Goal: Information Seeking & Learning: Learn about a topic

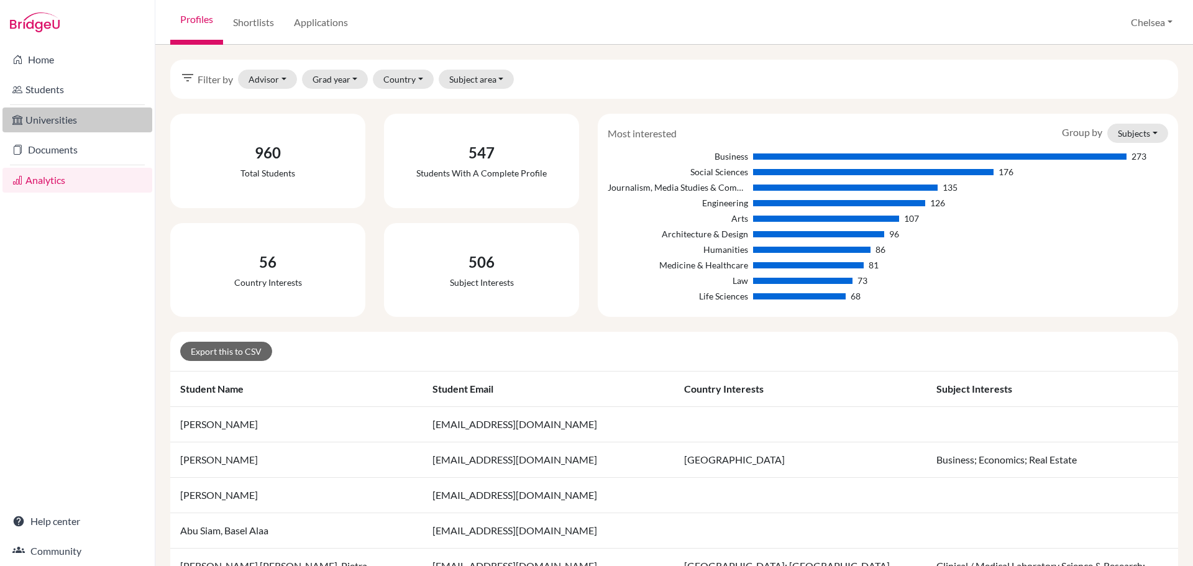
click at [71, 121] on link "Universities" at bounding box center [77, 119] width 150 height 25
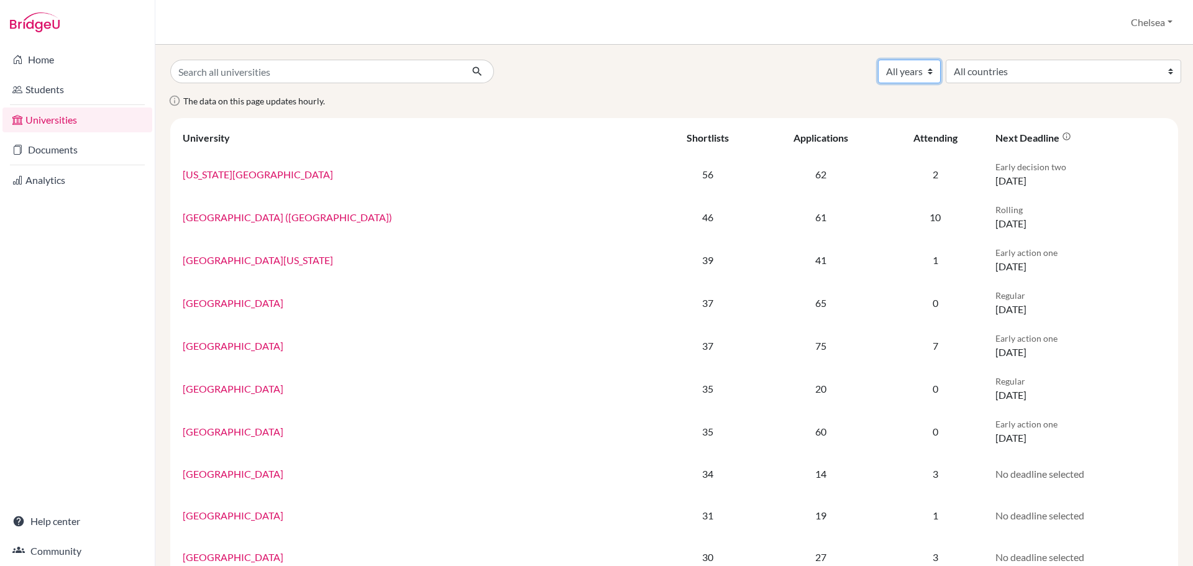
click at [941, 66] on select "All years 2028 2027 2026 2025 2024 2023 2022 2021 2020 2019 2018 1990" at bounding box center [909, 72] width 63 height 24
click at [410, 95] on div "The data on this page updates hourly." at bounding box center [674, 105] width 1026 height 25
click at [941, 71] on select "All years 2028 2027 2026 2025 2024 2023 2022 2021 2020 2019 2018 1990" at bounding box center [909, 72] width 63 height 24
select select "2025"
click at [941, 60] on select "All years 2028 2027 2026 2025 2024 2023 2022 2021 2020 2019 2018 1990" at bounding box center [909, 72] width 63 height 24
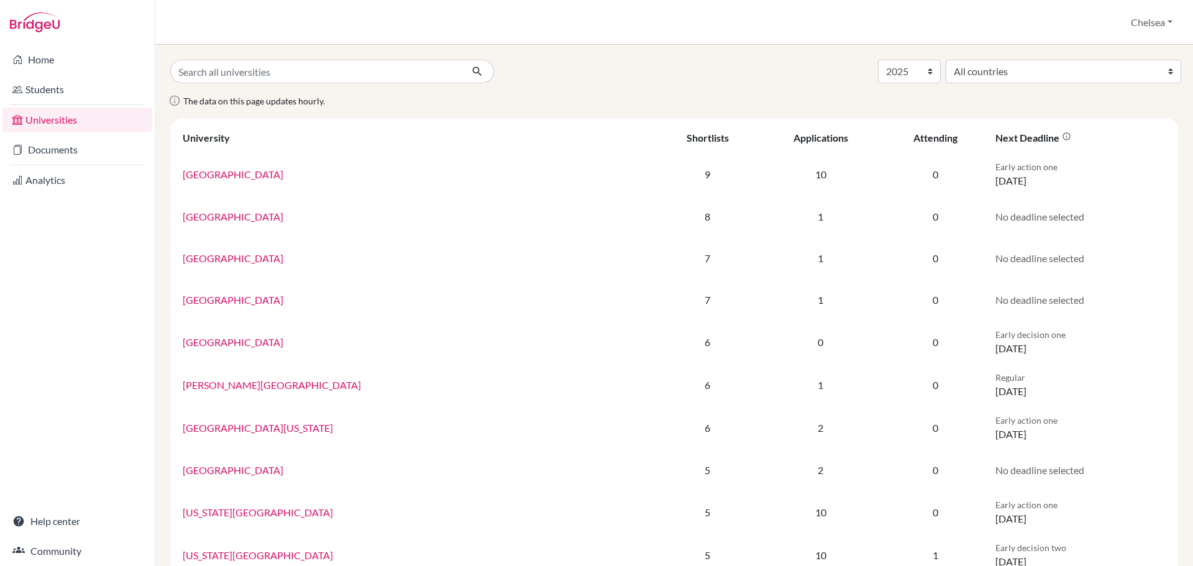
select select "2025"
click at [54, 178] on link "Analytics" at bounding box center [77, 180] width 150 height 25
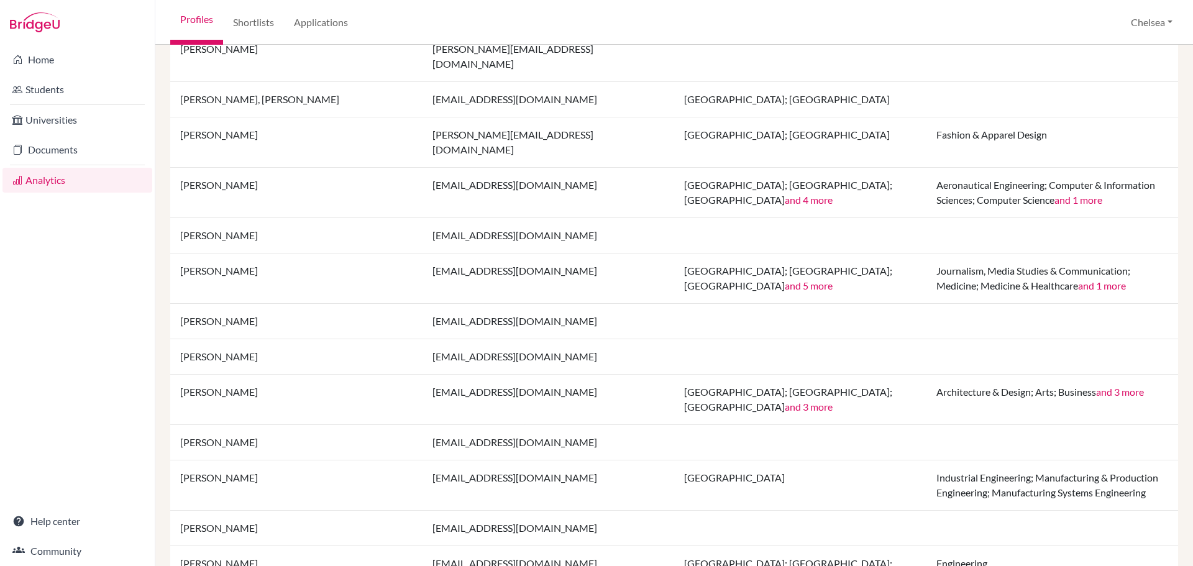
scroll to position [879, 0]
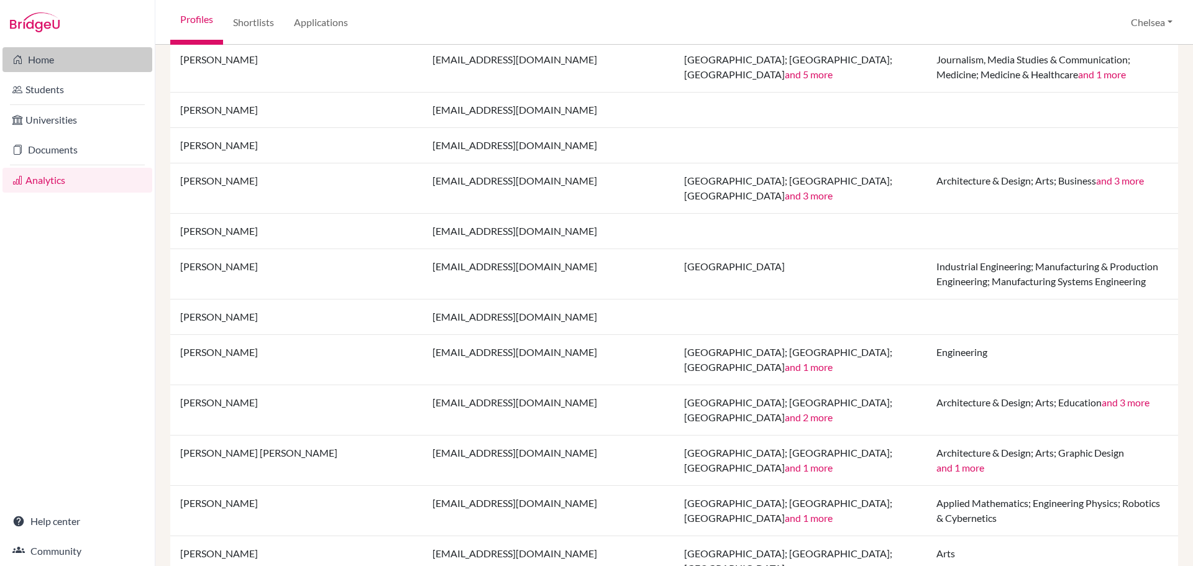
click at [56, 57] on link "Home" at bounding box center [77, 59] width 150 height 25
click at [322, 22] on link "Applications" at bounding box center [321, 22] width 74 height 45
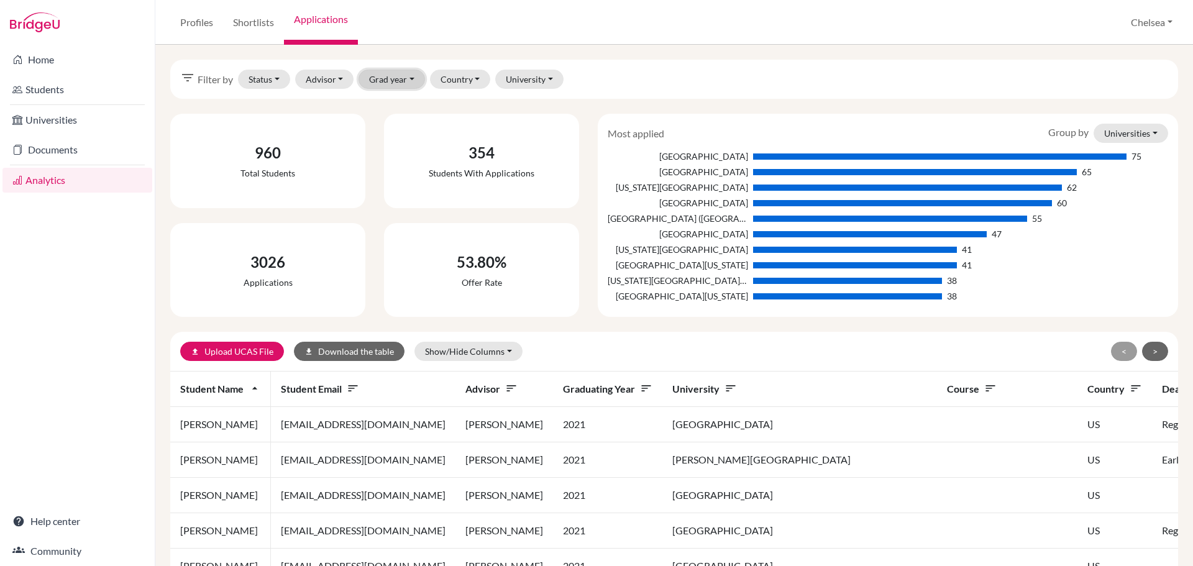
click at [392, 77] on button "Grad year" at bounding box center [391, 79] width 66 height 19
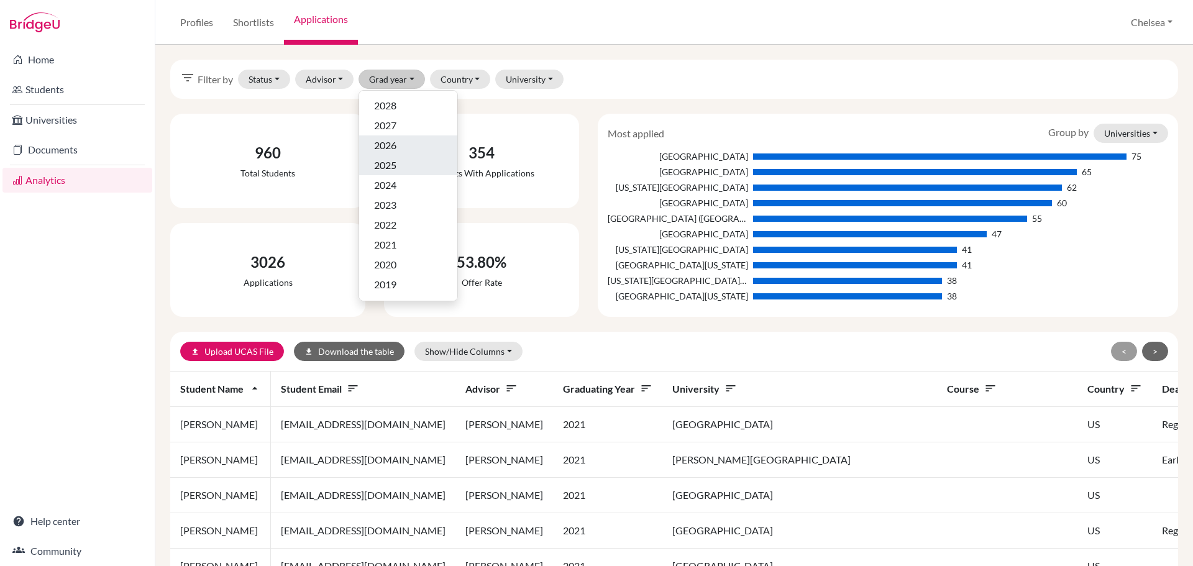
drag, startPoint x: 411, startPoint y: 165, endPoint x: 413, endPoint y: 144, distance: 20.6
click at [413, 144] on div "2028 2027 2026 2025 2024 2023 2022 2021 2020 2019 2018 1990" at bounding box center [407, 195] width 99 height 211
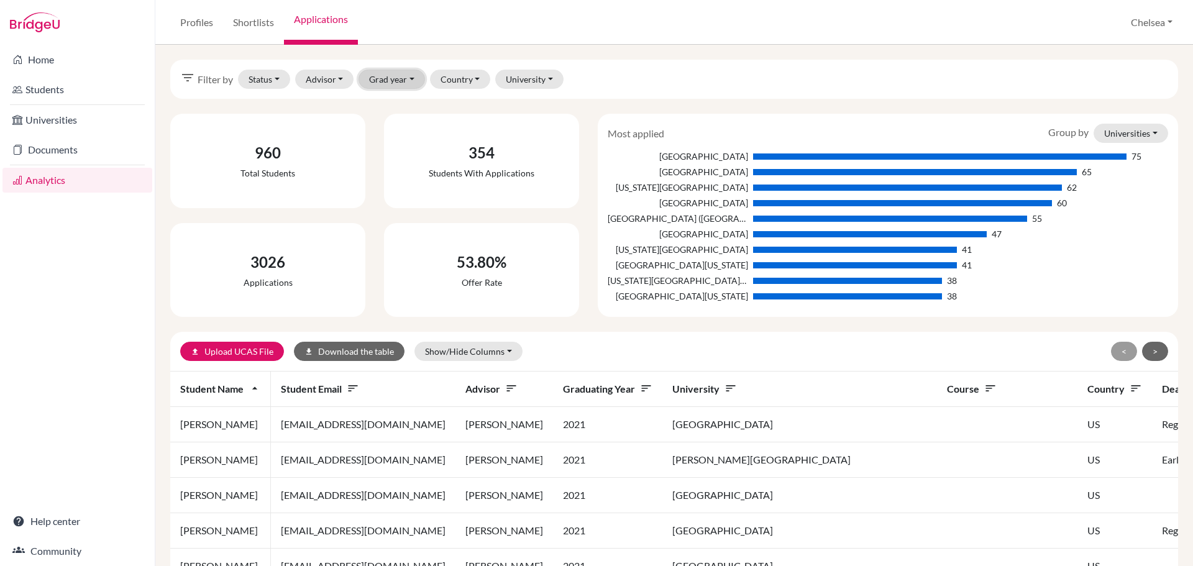
click at [389, 80] on button "Grad year" at bounding box center [391, 79] width 66 height 19
click at [396, 144] on span "2026" at bounding box center [385, 145] width 22 height 15
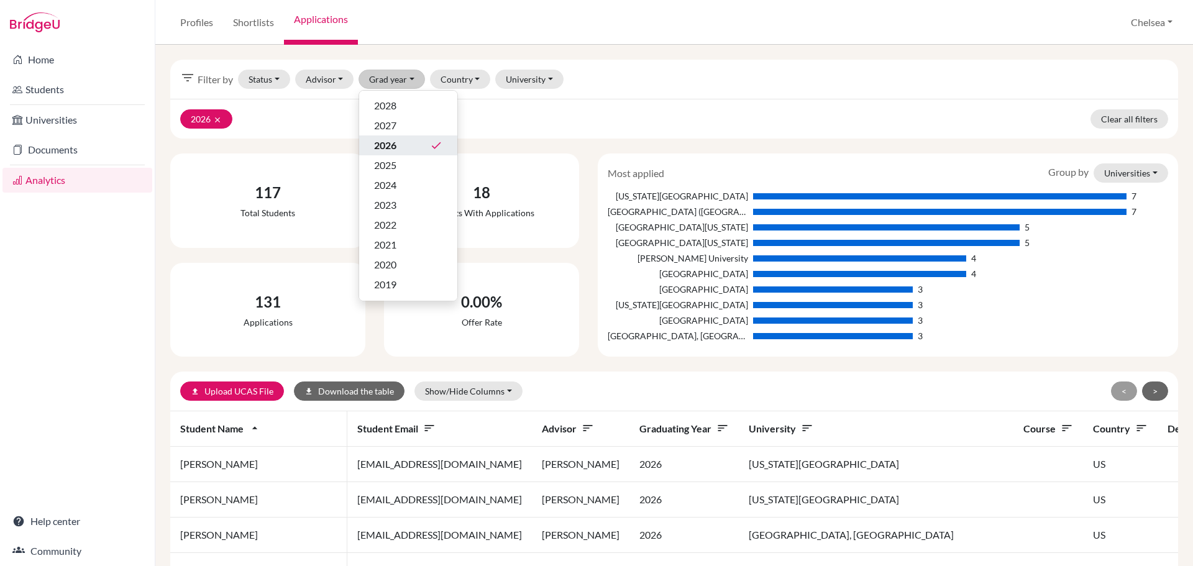
click at [589, 113] on div "2026 clear Clear all filters" at bounding box center [674, 119] width 1008 height 40
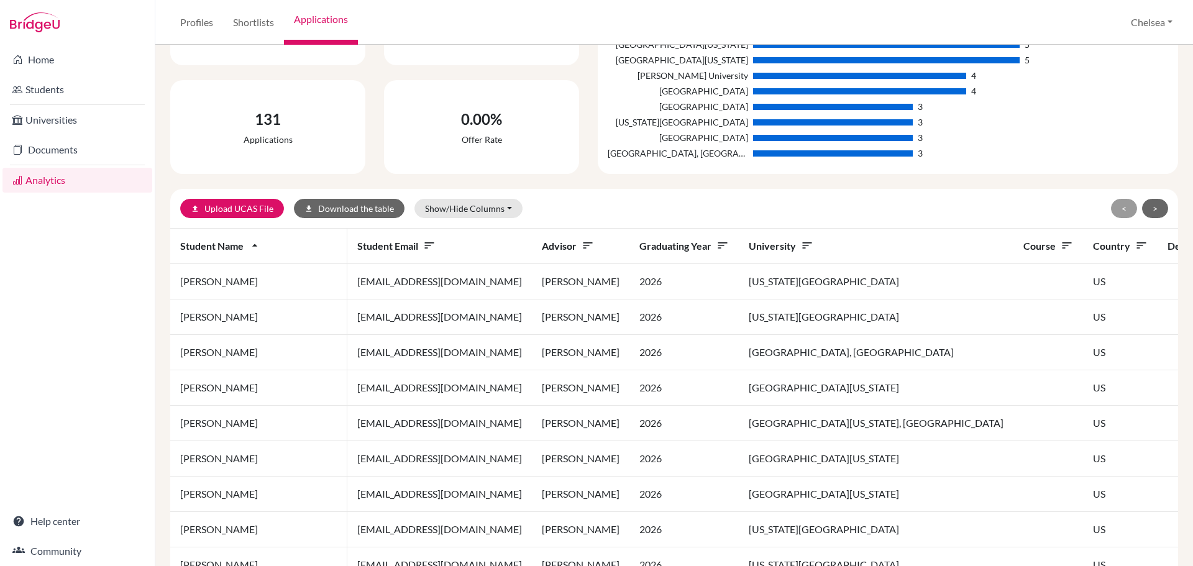
scroll to position [155, 0]
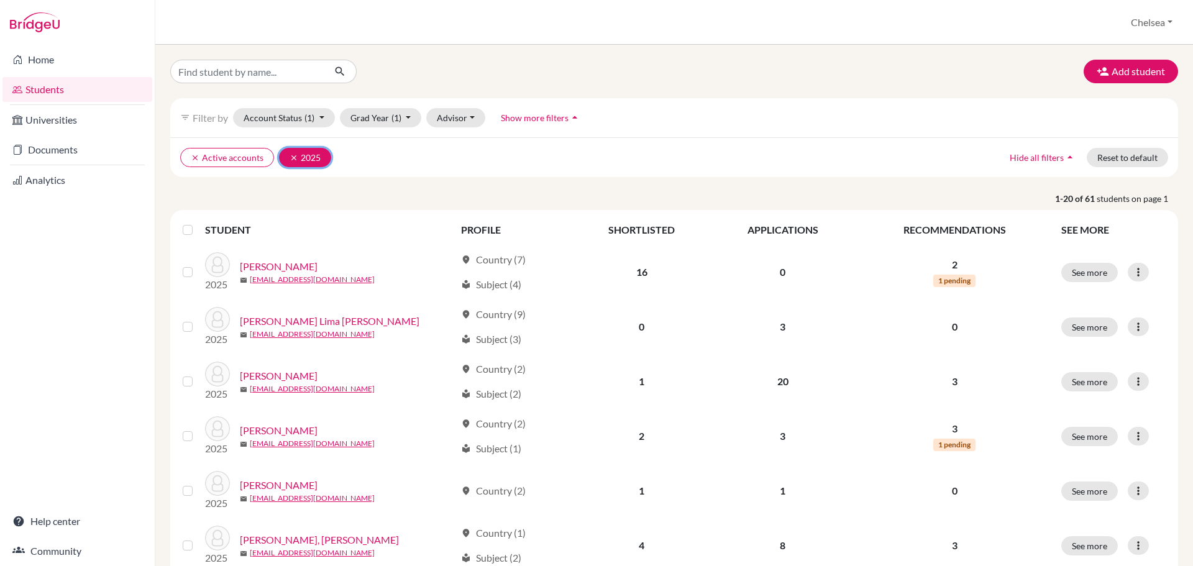
click at [291, 159] on icon "clear" at bounding box center [294, 157] width 9 height 9
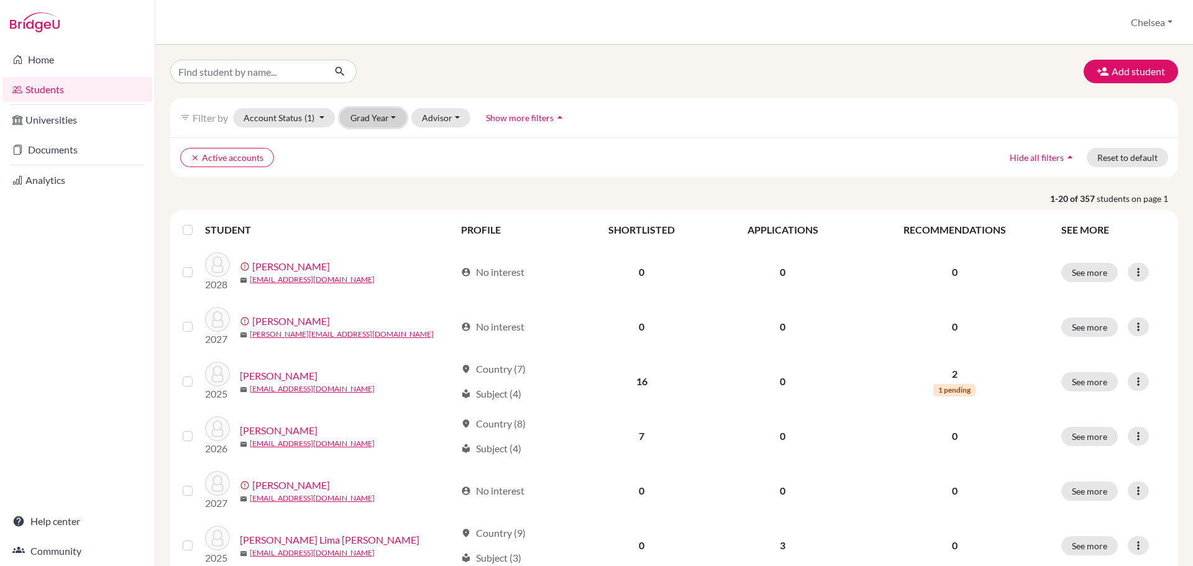
click at [372, 125] on button "Grad Year" at bounding box center [373, 117] width 67 height 19
click at [378, 188] on span "2026" at bounding box center [366, 183] width 22 height 15
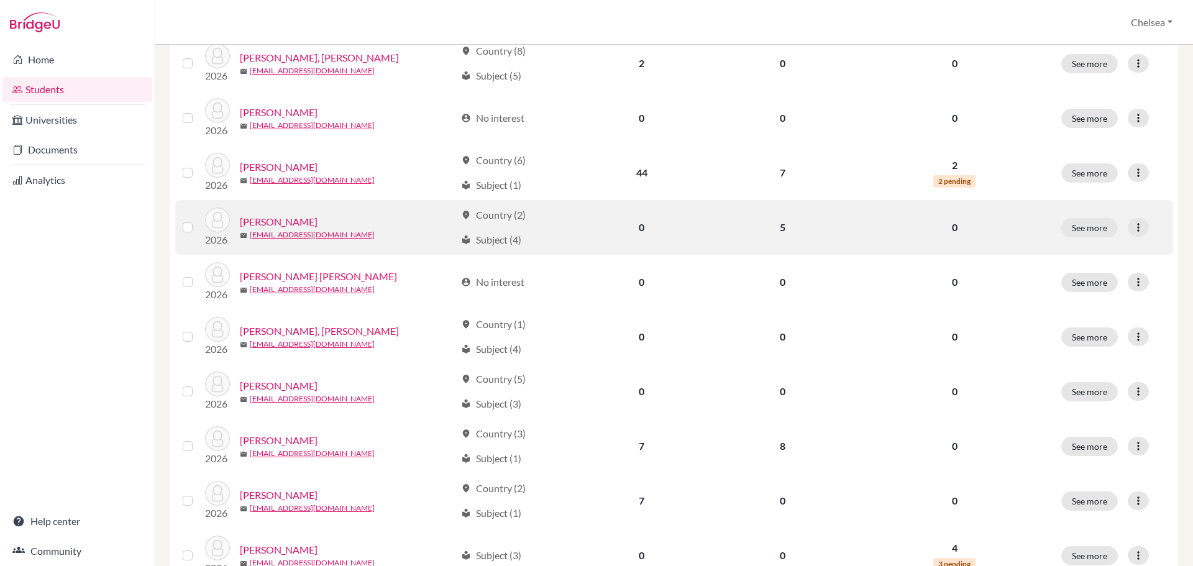
scroll to position [559, 0]
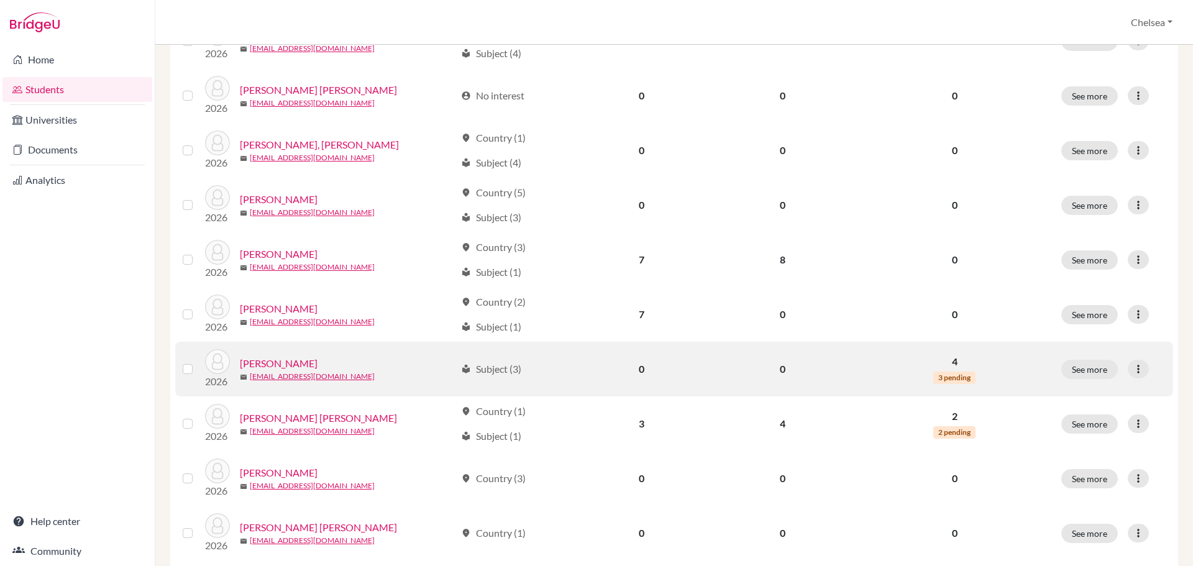
click at [275, 363] on link "Cardoso, Isabel" at bounding box center [279, 363] width 78 height 15
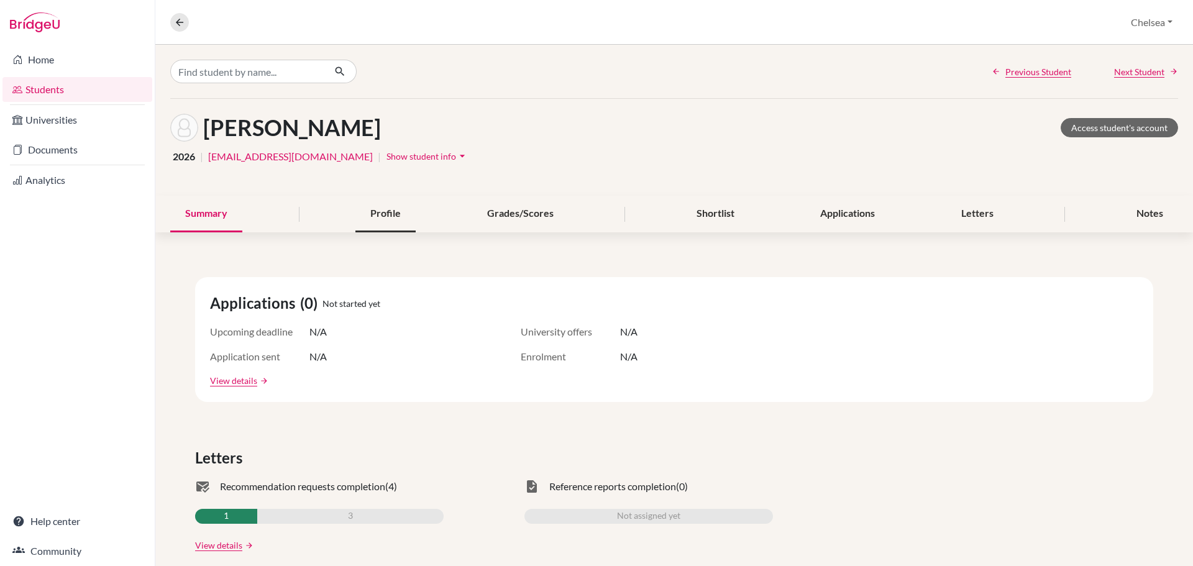
click at [385, 214] on div "Profile" at bounding box center [385, 214] width 60 height 37
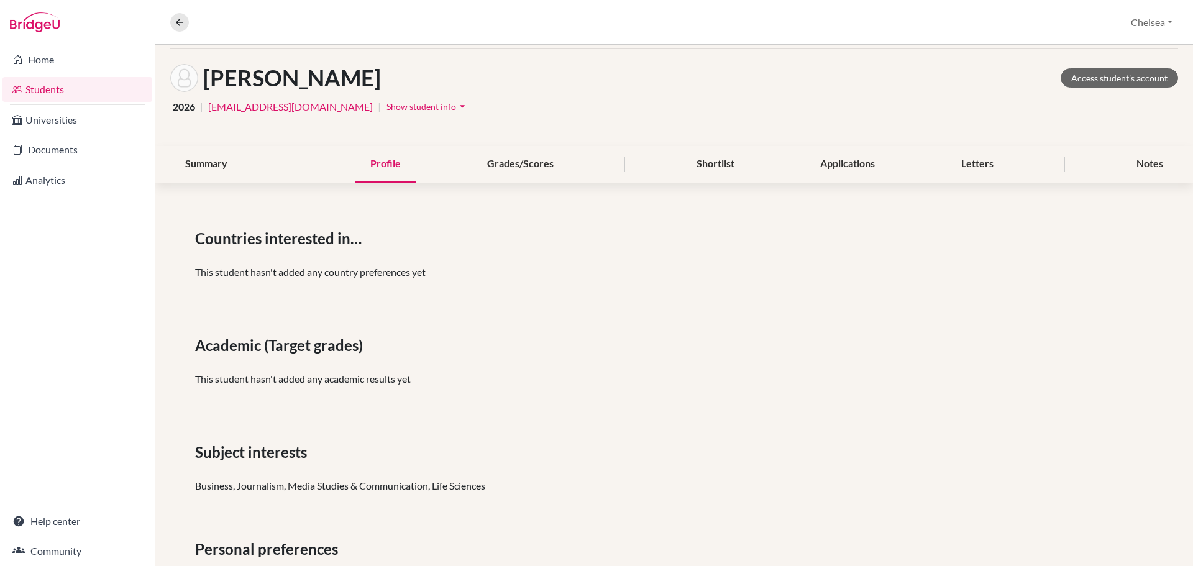
scroll to position [114, 0]
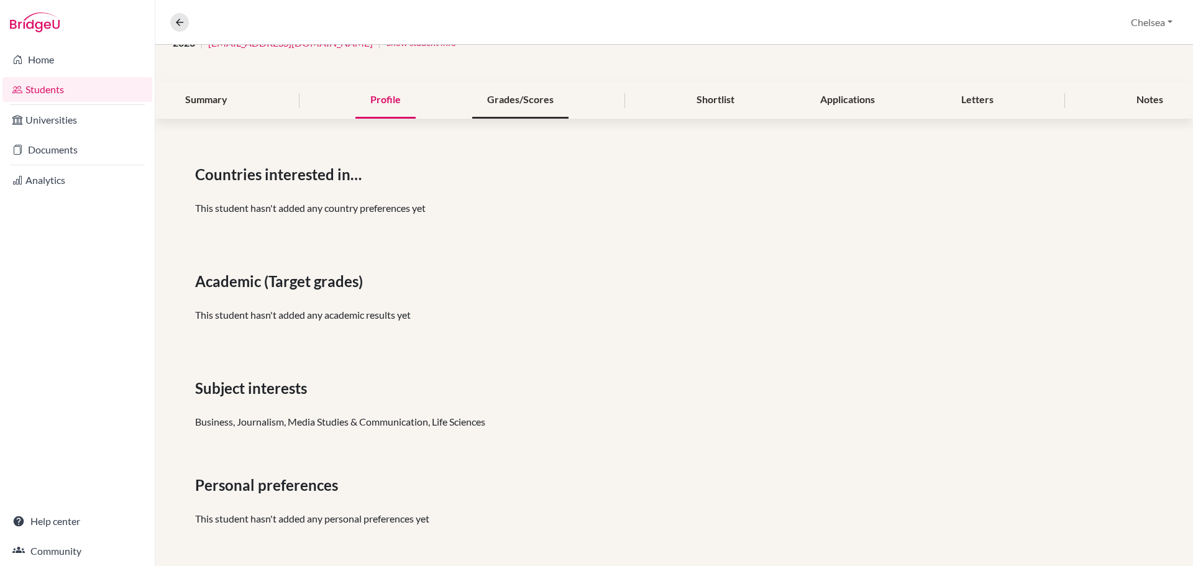
click at [529, 101] on div "Grades/Scores" at bounding box center [520, 100] width 96 height 37
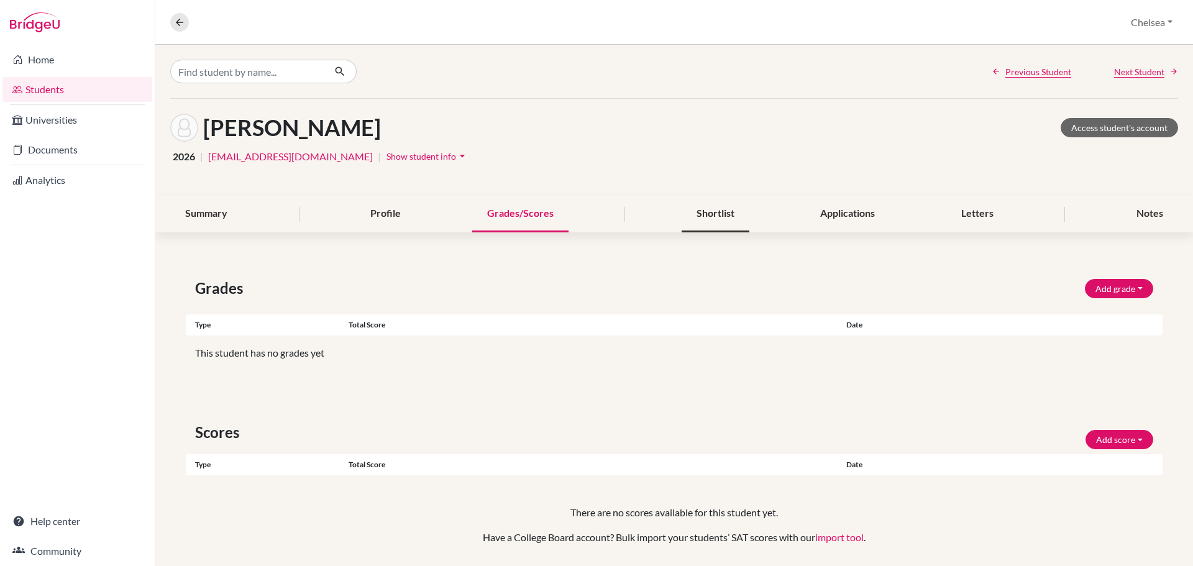
click at [711, 211] on div "Shortlist" at bounding box center [716, 214] width 68 height 37
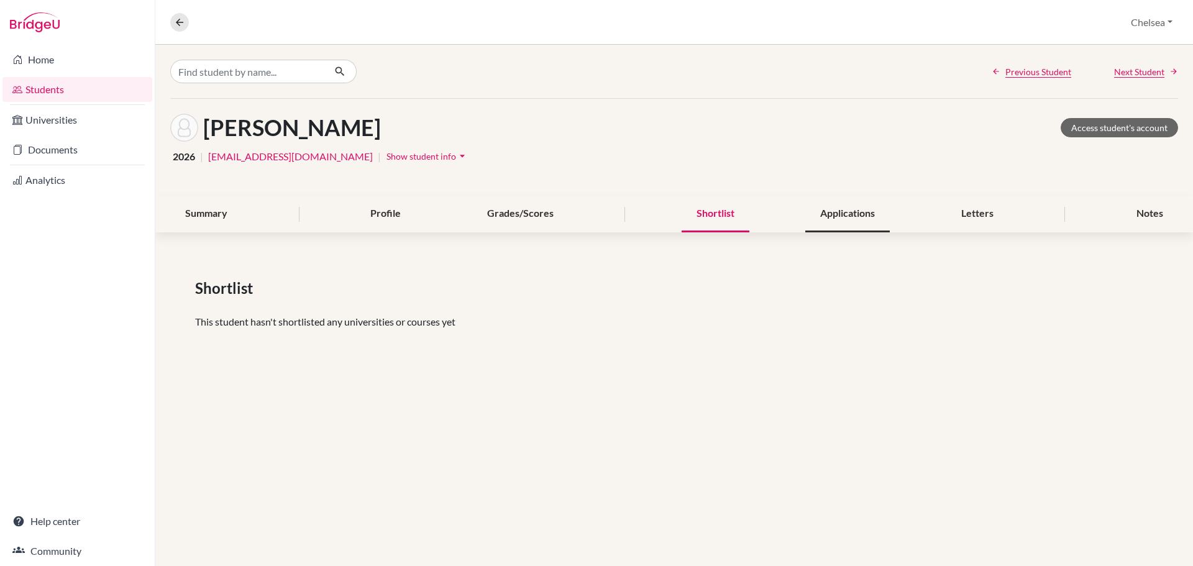
click at [828, 201] on div "Applications" at bounding box center [847, 214] width 84 height 37
click at [963, 217] on div "Letters" at bounding box center [977, 214] width 62 height 37
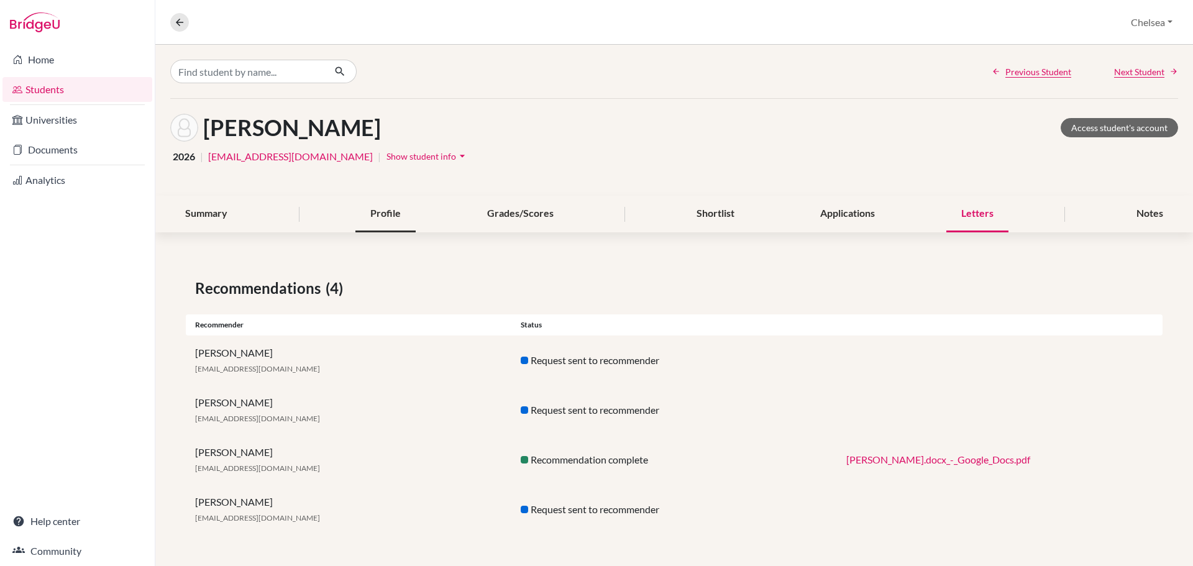
click at [375, 211] on div "Profile" at bounding box center [385, 214] width 60 height 37
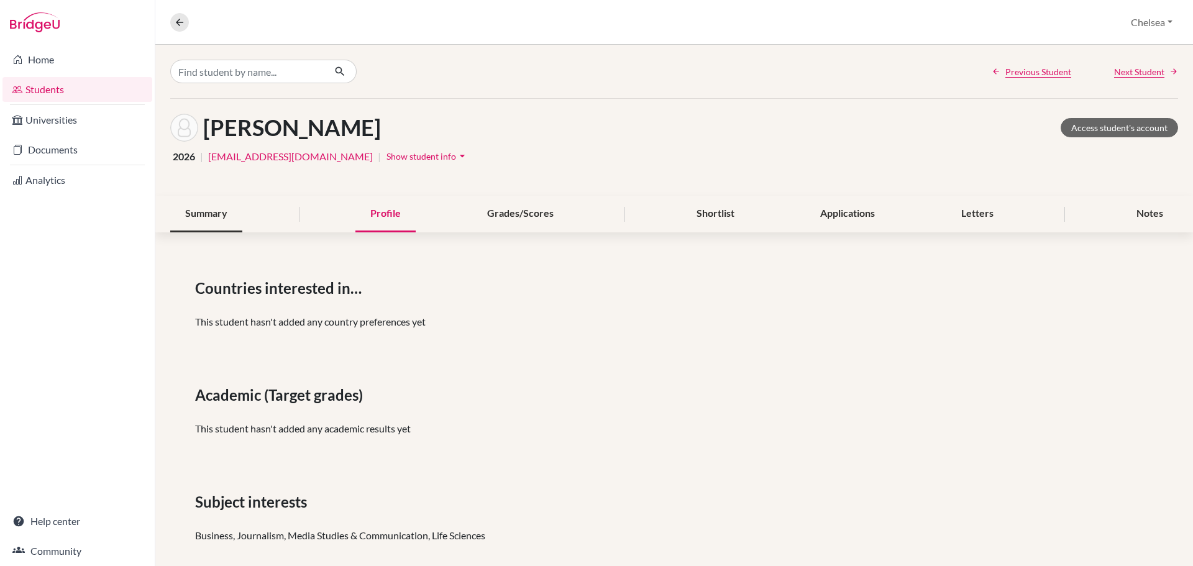
click at [220, 210] on div "Summary" at bounding box center [206, 214] width 72 height 37
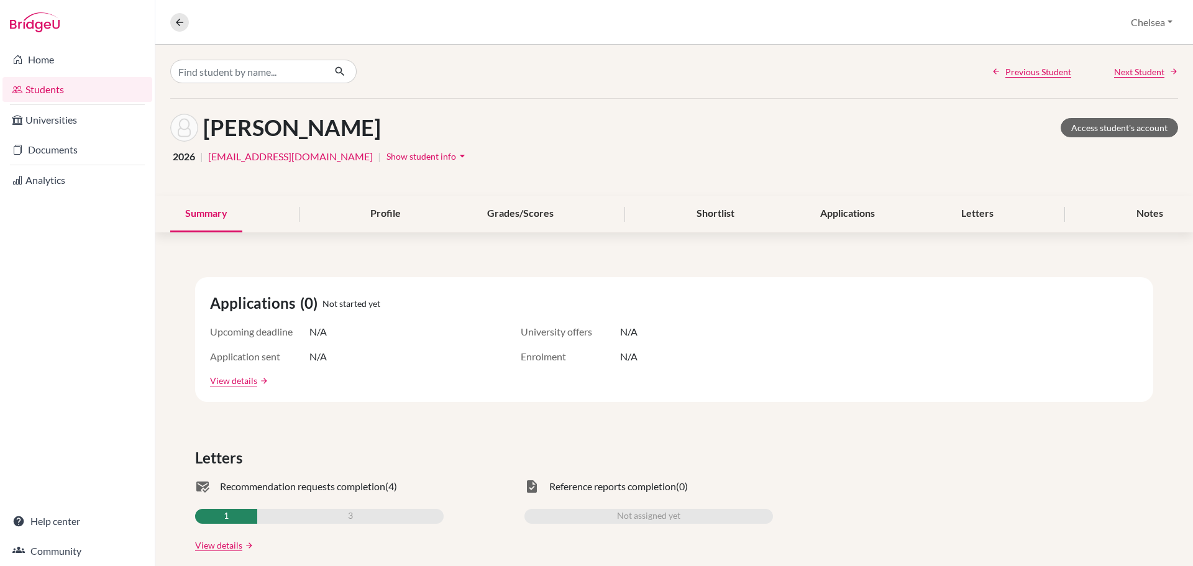
click at [386, 157] on span "Show student info" at bounding box center [421, 156] width 70 height 11
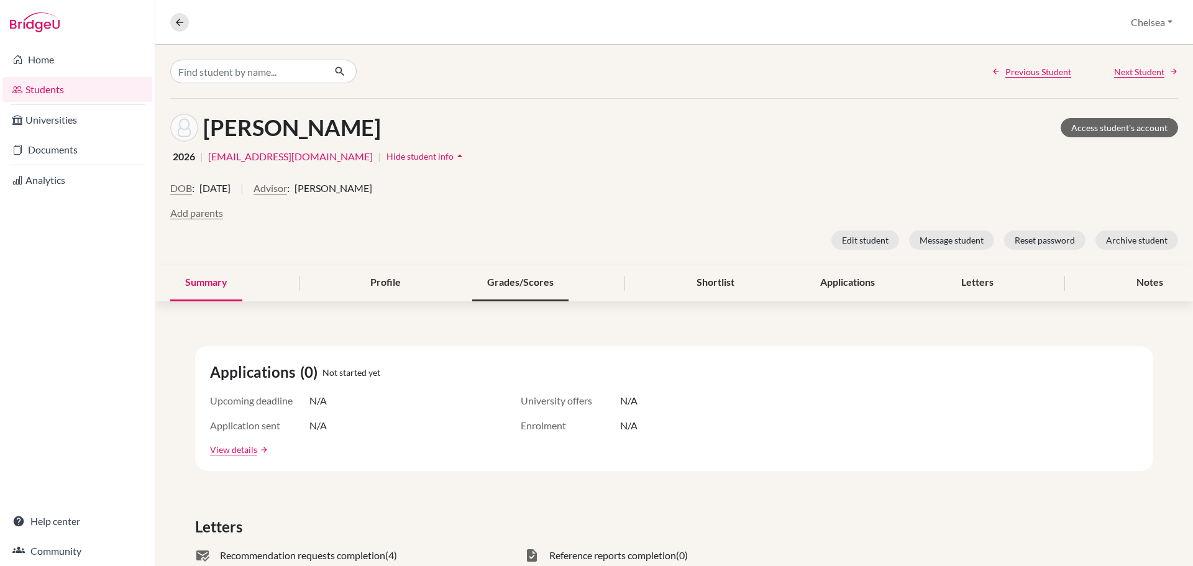
click at [528, 285] on div "Grades/Scores" at bounding box center [520, 283] width 96 height 37
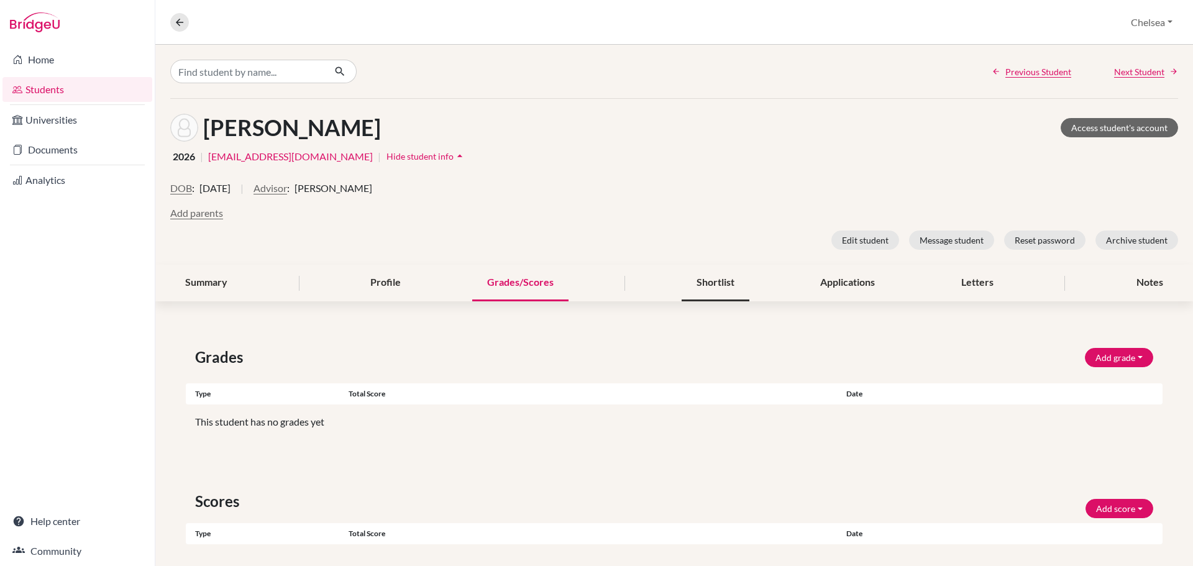
click at [713, 286] on div "Shortlist" at bounding box center [716, 283] width 68 height 37
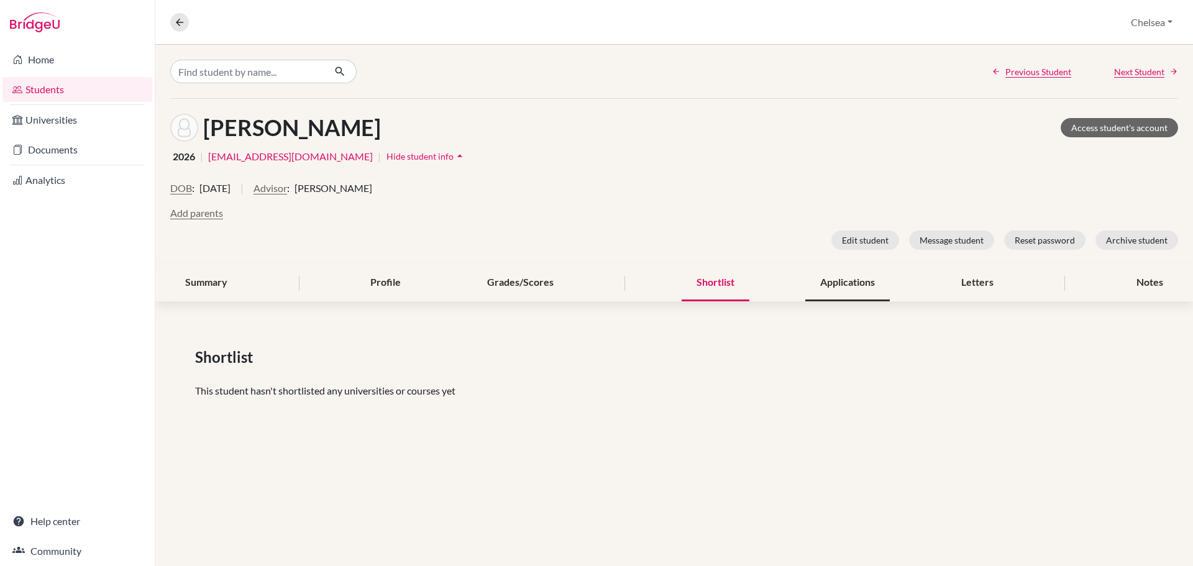
click at [831, 291] on div "Applications" at bounding box center [847, 283] width 84 height 37
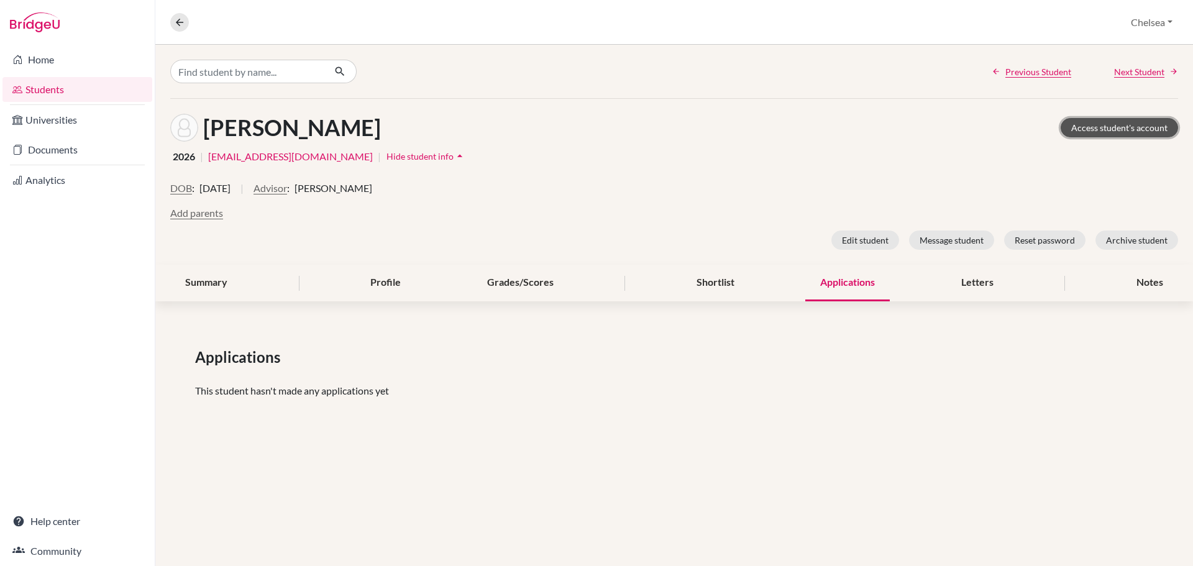
click at [1097, 129] on link "Access student's account" at bounding box center [1118, 127] width 117 height 19
